Goal: Information Seeking & Learning: Learn about a topic

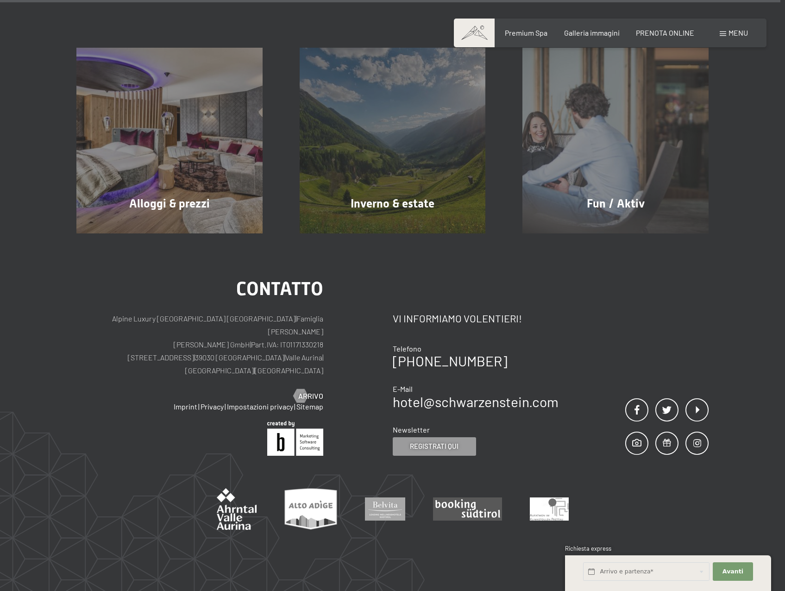
scroll to position [4420, 0]
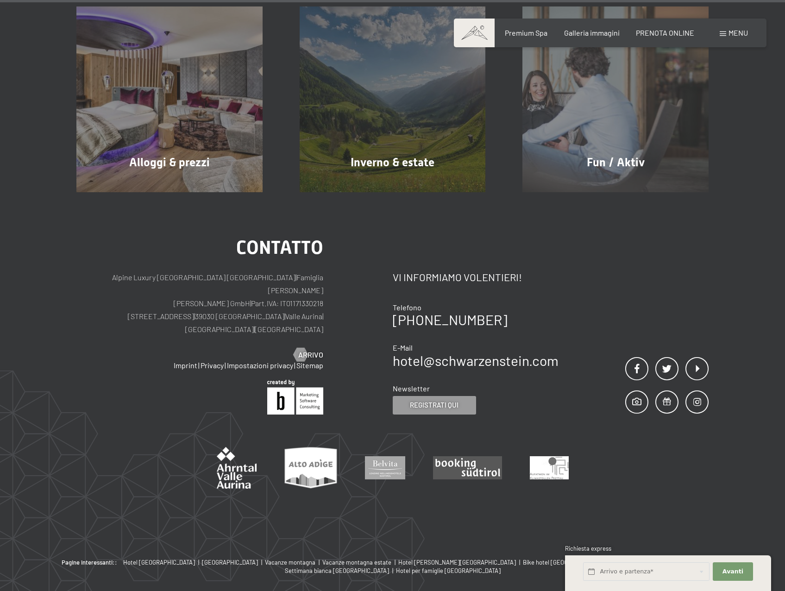
click at [726, 30] on div "Menu" at bounding box center [734, 33] width 28 height 10
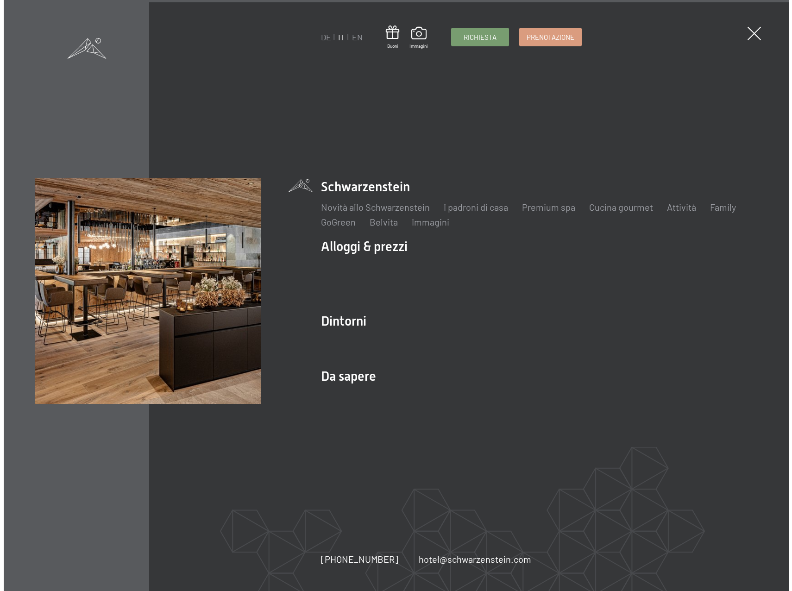
scroll to position [4443, 0]
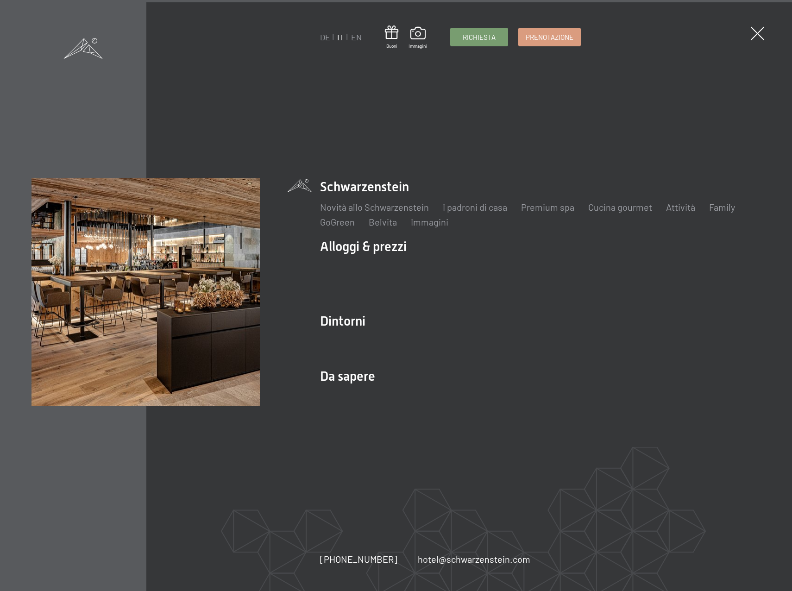
click at [322, 37] on link "DE" at bounding box center [325, 37] width 10 height 10
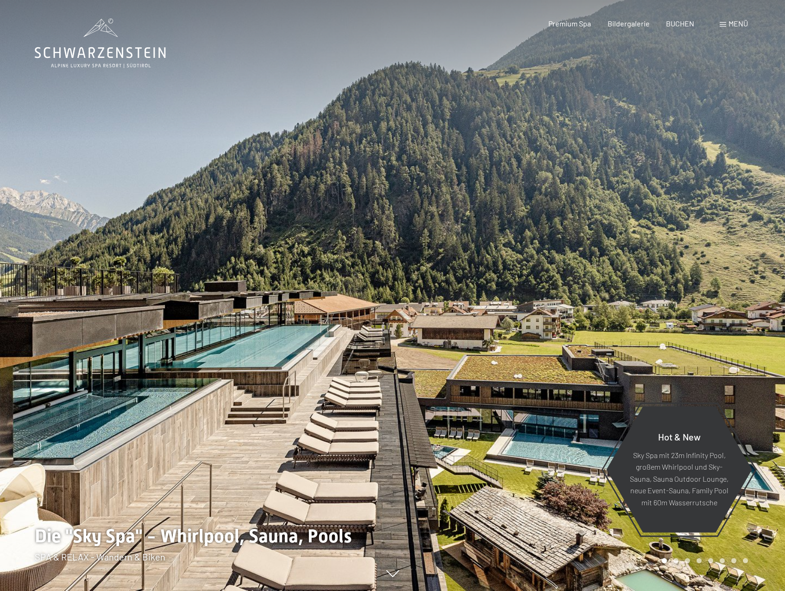
click at [582, 26] on span "Premium Spa" at bounding box center [569, 23] width 43 height 9
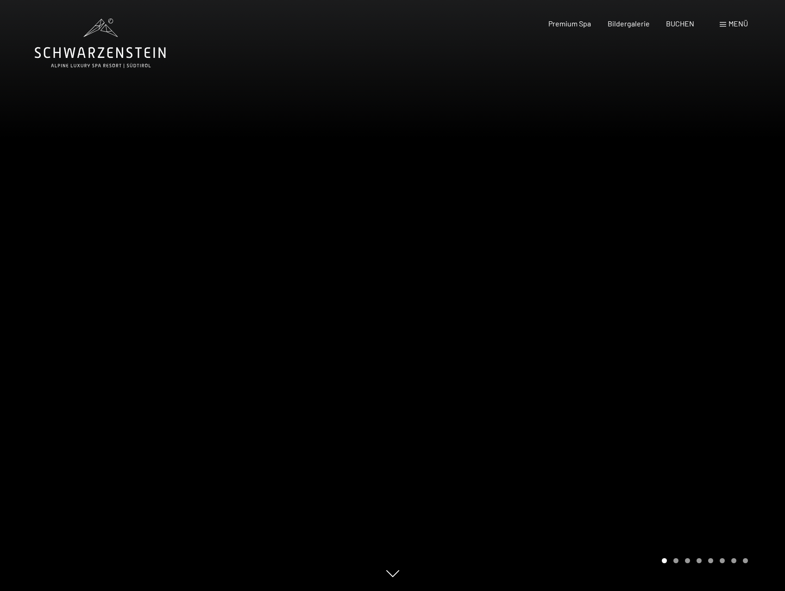
click at [723, 23] on span at bounding box center [723, 24] width 6 height 5
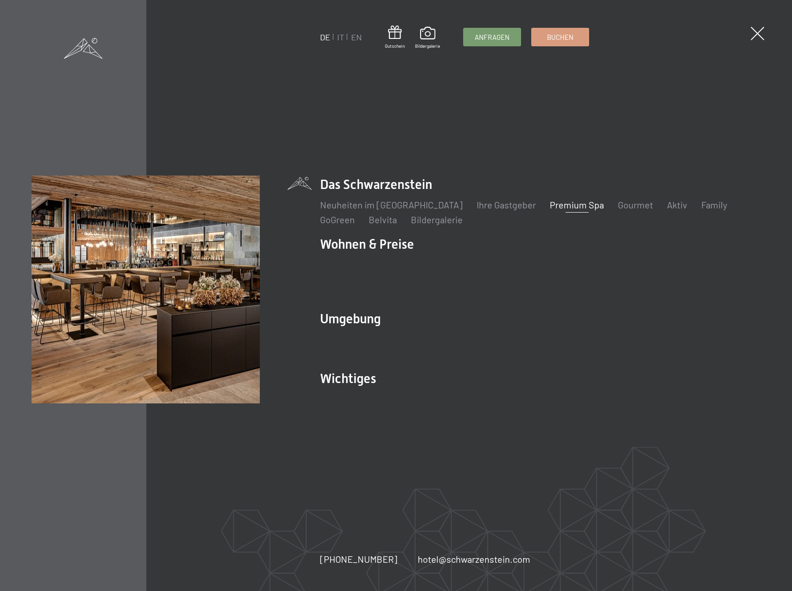
click at [476, 210] on link "Ihre Gastgeber" at bounding box center [505, 204] width 59 height 11
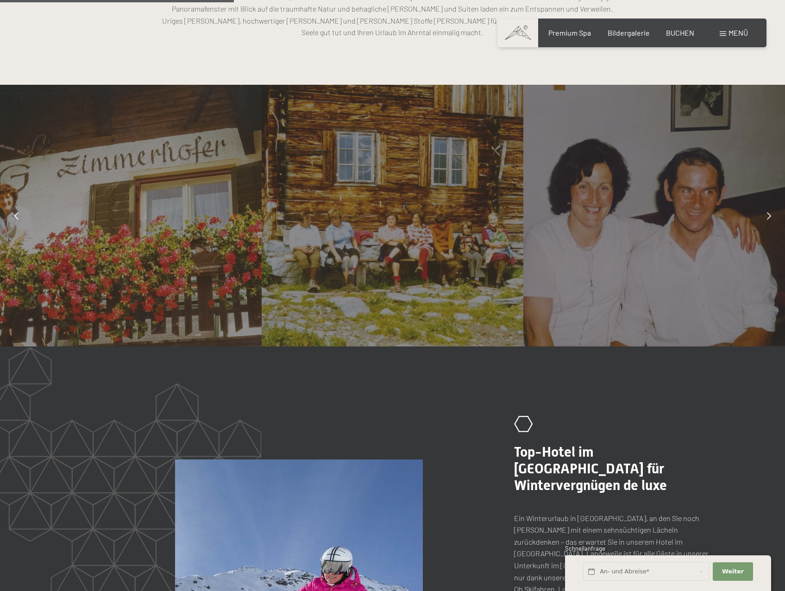
scroll to position [843, 0]
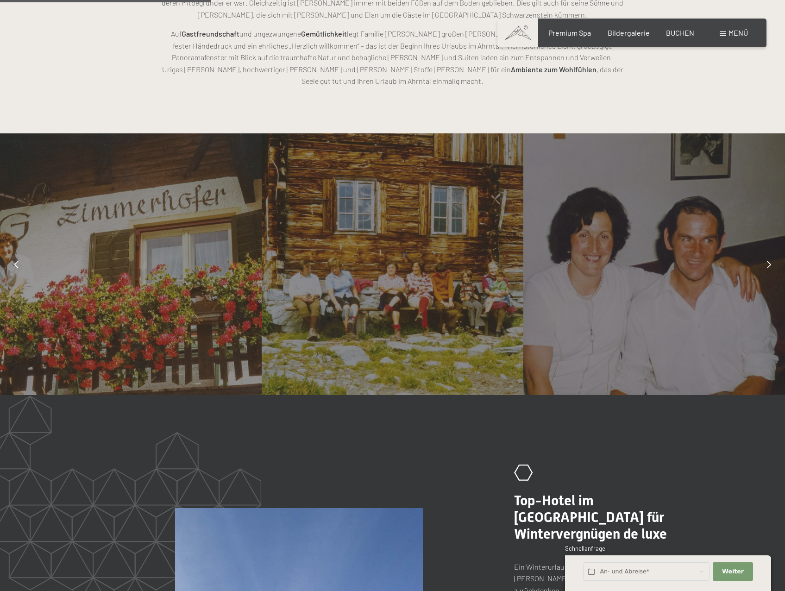
click at [769, 261] on icon at bounding box center [769, 264] width 4 height 7
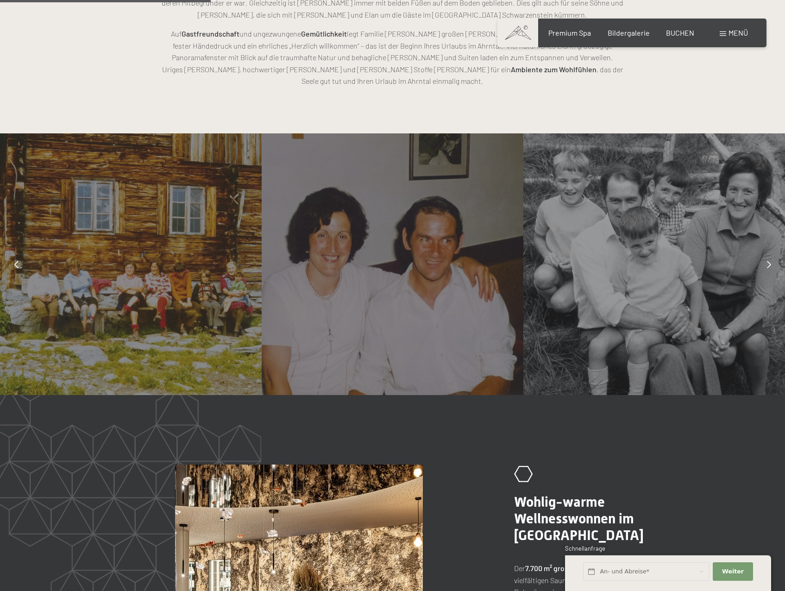
click at [769, 261] on icon at bounding box center [769, 264] width 4 height 7
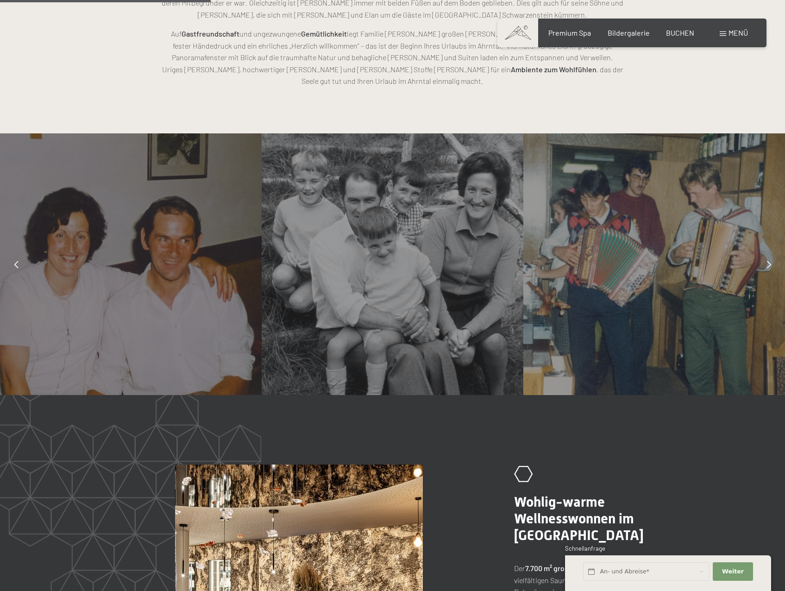
click at [769, 261] on icon at bounding box center [769, 264] width 4 height 7
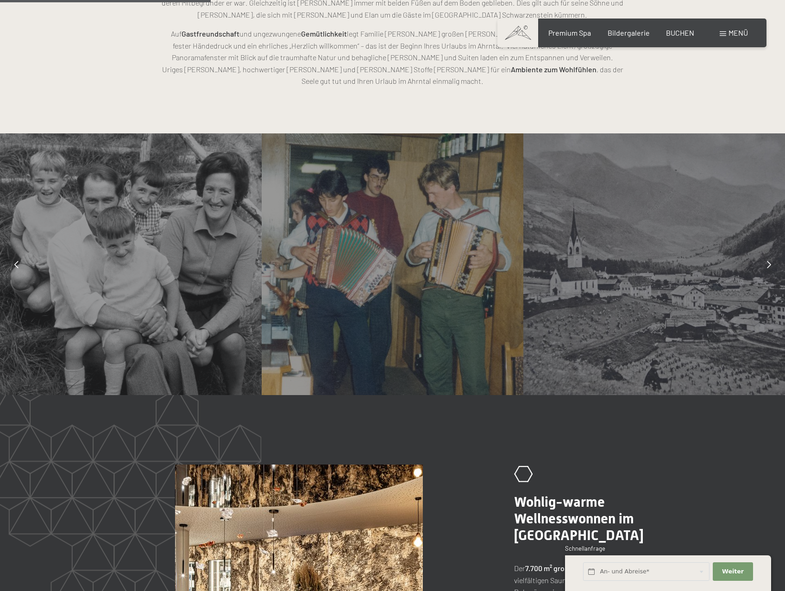
click at [769, 261] on icon at bounding box center [769, 264] width 4 height 7
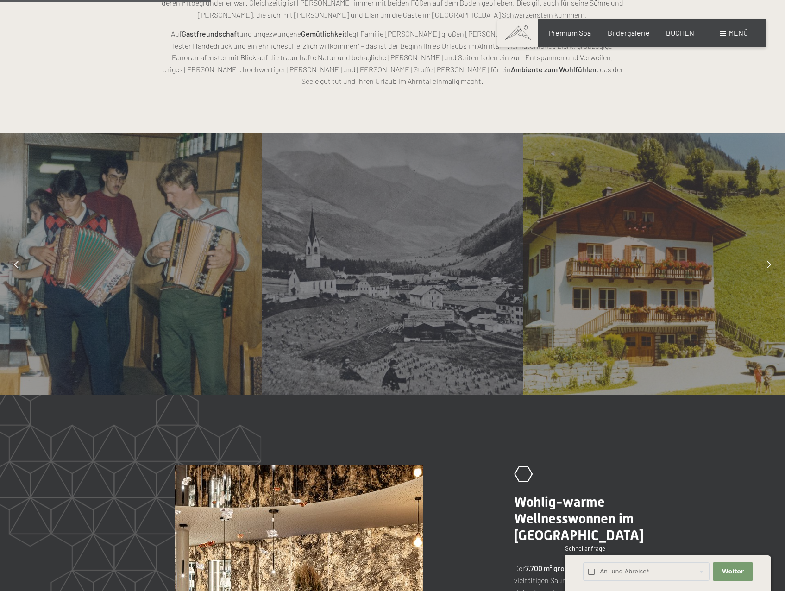
click at [769, 261] on icon at bounding box center [769, 264] width 4 height 7
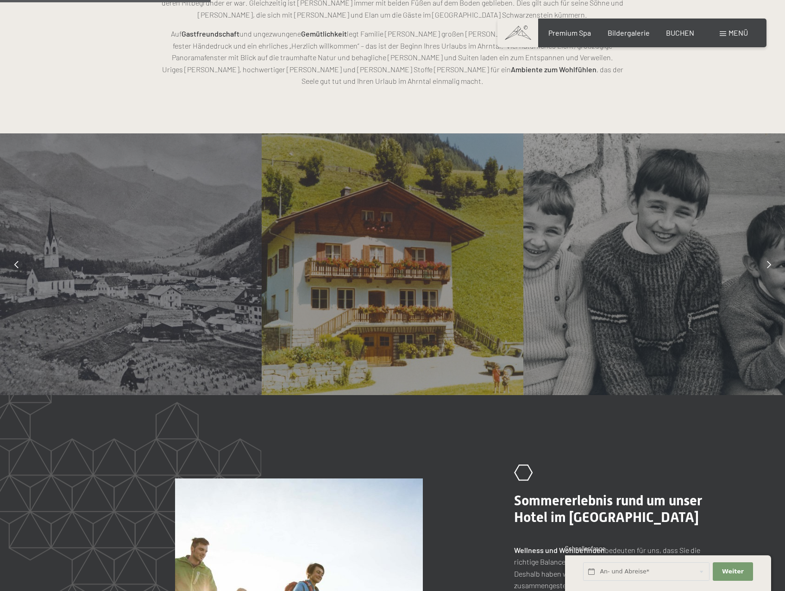
click at [769, 261] on icon at bounding box center [769, 264] width 4 height 7
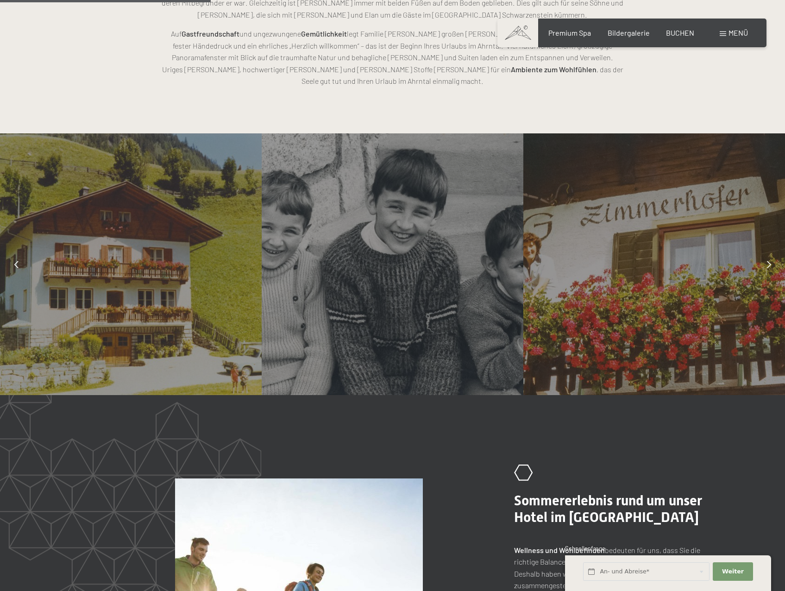
click at [769, 261] on icon at bounding box center [769, 264] width 4 height 7
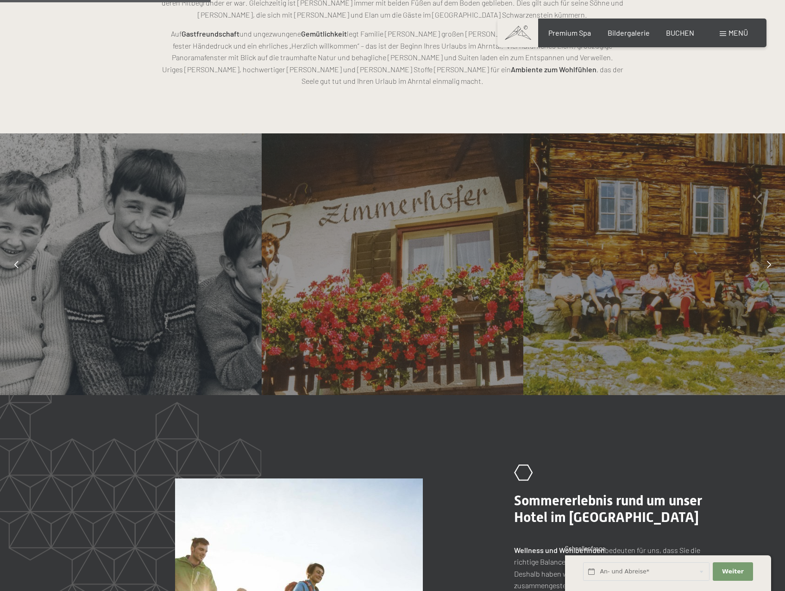
click at [769, 261] on icon at bounding box center [769, 264] width 4 height 7
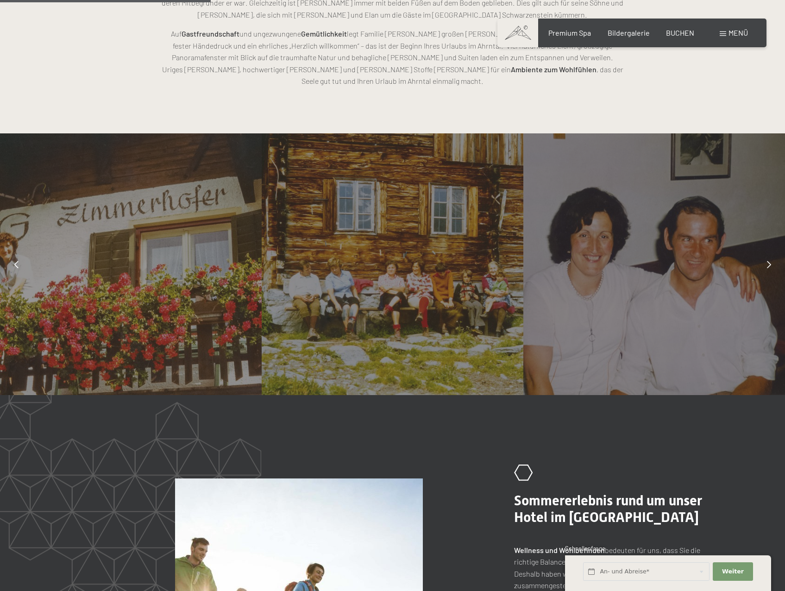
click at [769, 261] on icon at bounding box center [769, 264] width 4 height 7
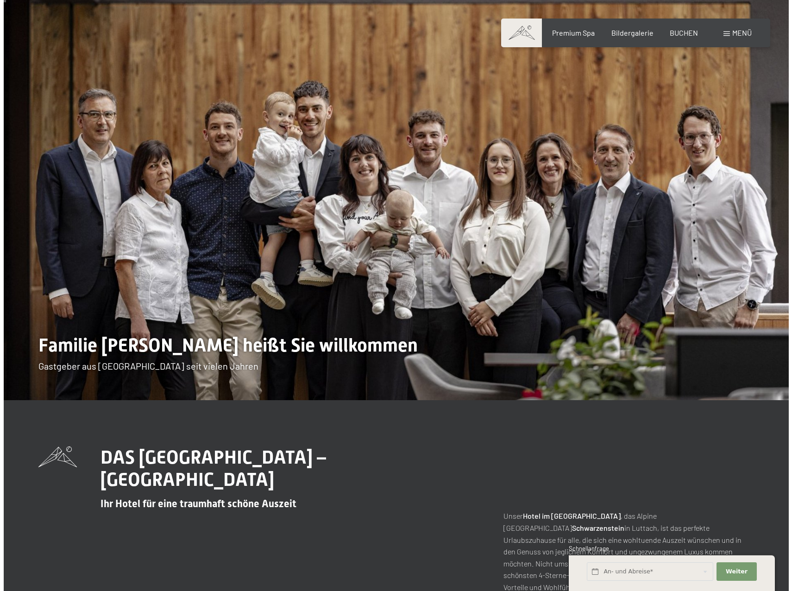
scroll to position [9, 0]
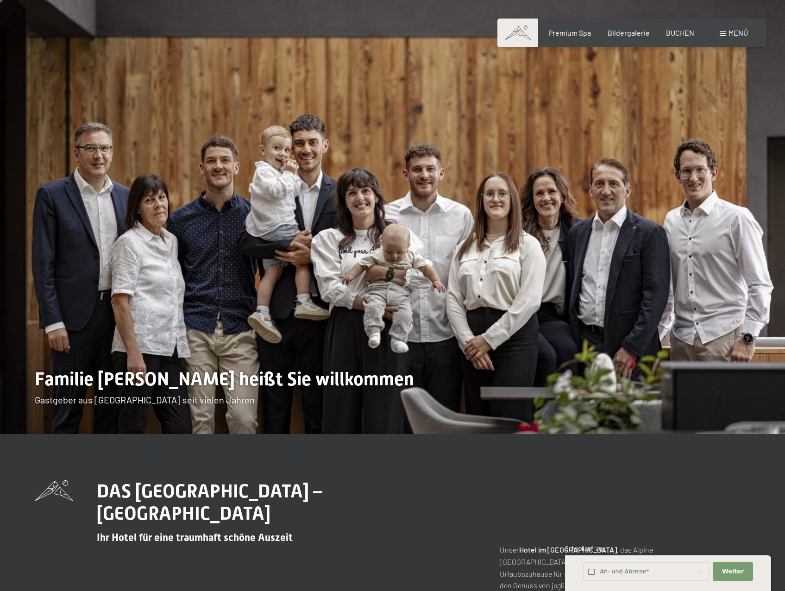
click at [725, 34] on span at bounding box center [723, 33] width 6 height 5
